Goal: Check status

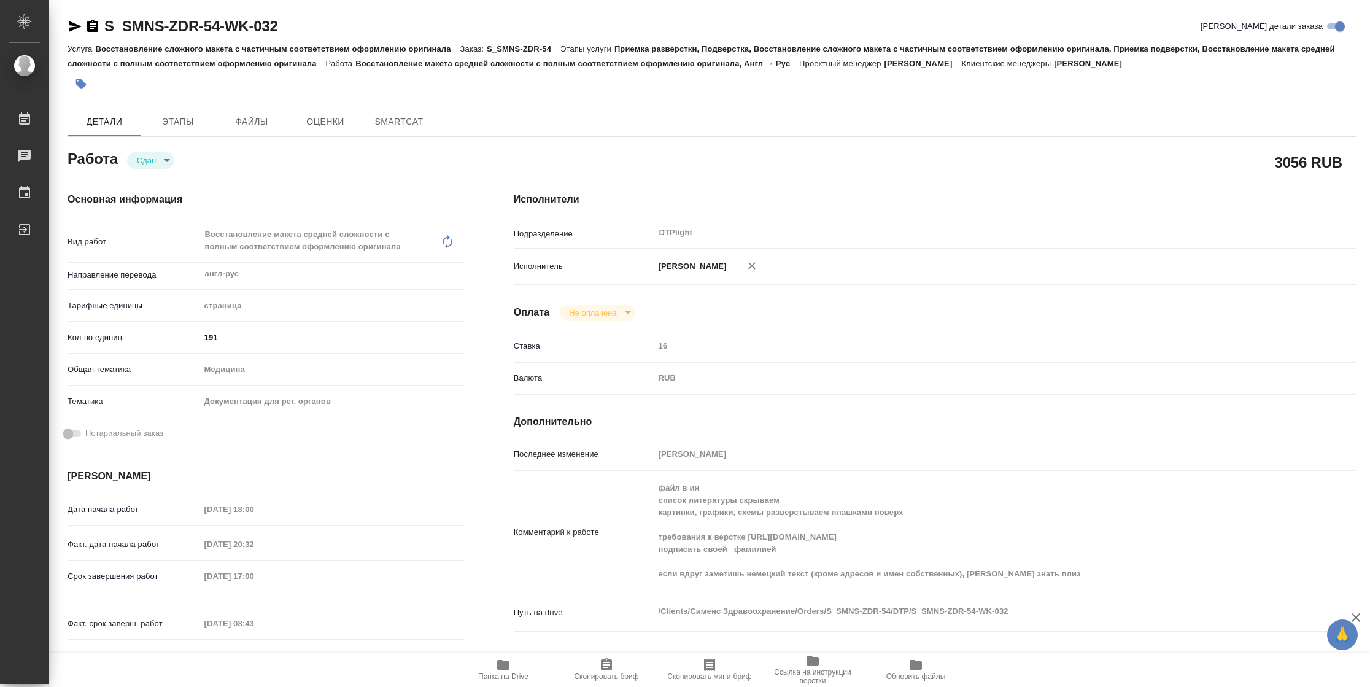
type textarea "x"
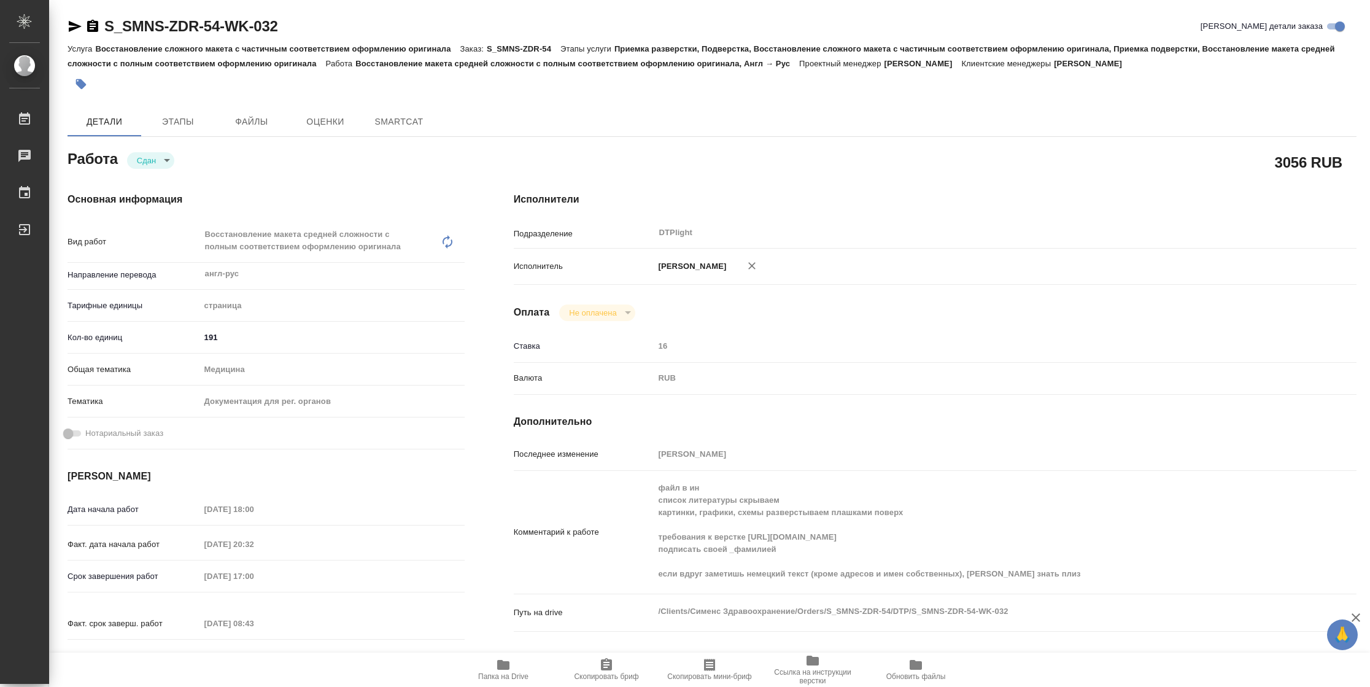
type textarea "x"
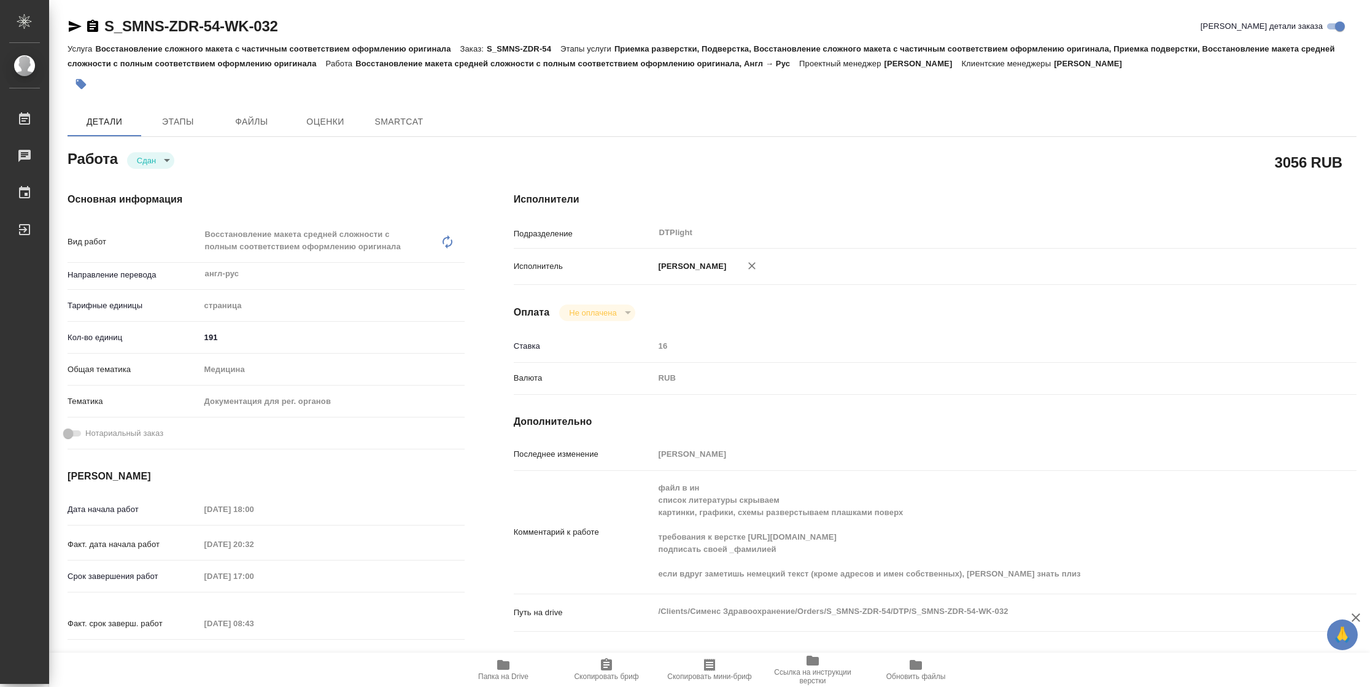
type textarea "x"
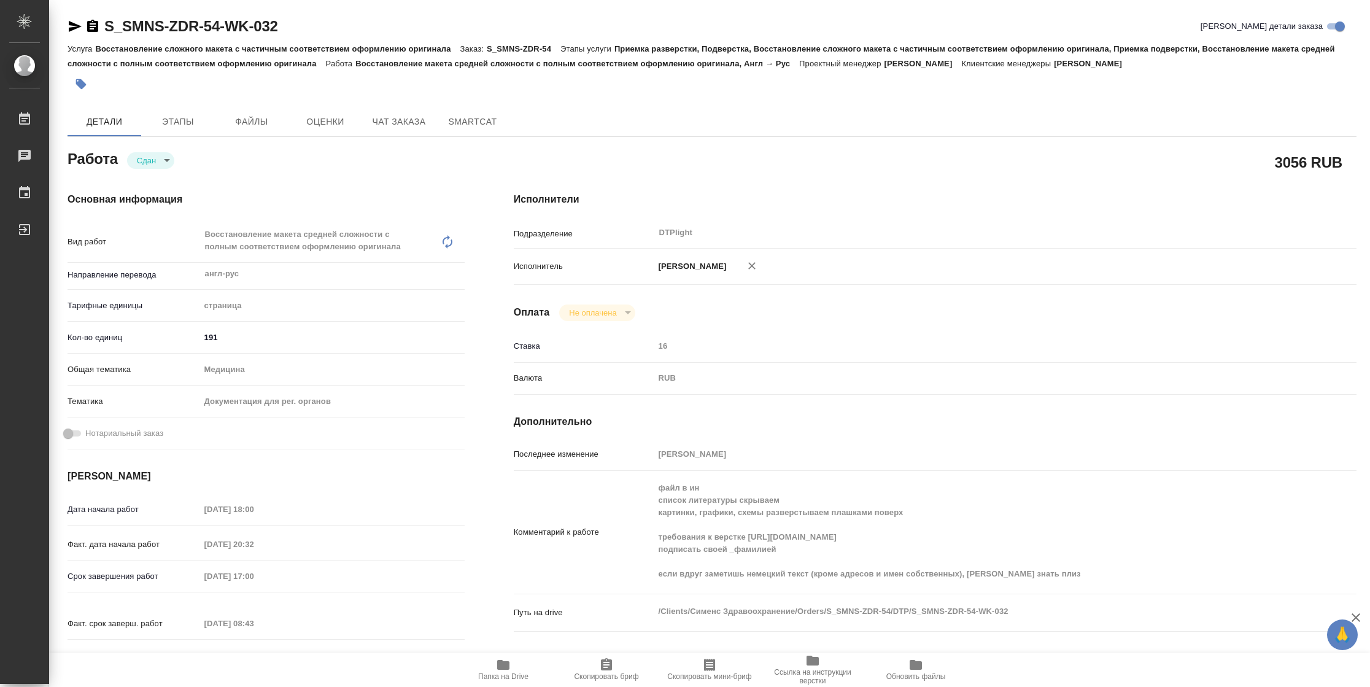
type textarea "x"
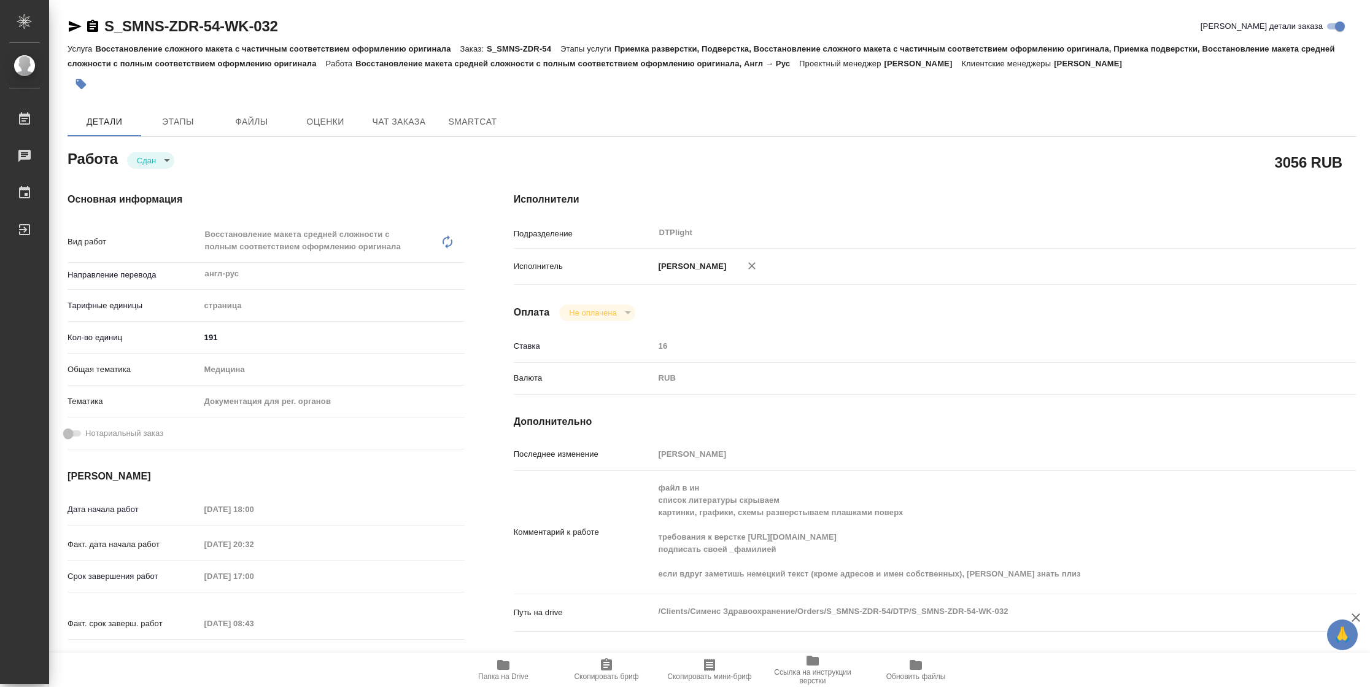
type textarea "x"
